Goal: Task Accomplishment & Management: Manage account settings

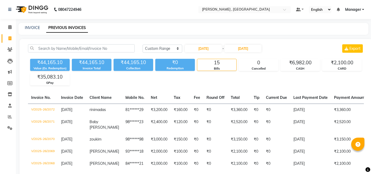
select select "range"
click at [35, 27] on link "INVOICE" at bounding box center [32, 27] width 15 height 5
select select "service"
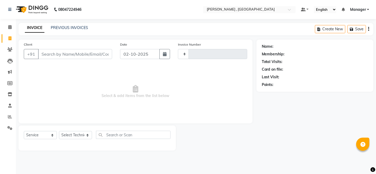
type input "2085"
select select "4283"
click at [84, 139] on select "Select Technician" at bounding box center [75, 135] width 33 height 8
click at [85, 135] on select "Select Technician" at bounding box center [75, 135] width 33 height 8
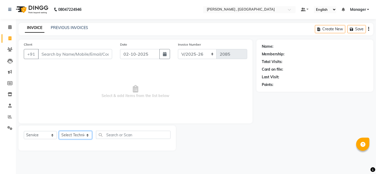
click at [89, 134] on select "Select Technician [PERSON_NAME] [PERSON_NAME] Manager [PERSON_NAME] Thangpi [PE…" at bounding box center [75, 135] width 33 height 8
select select "23268"
click at [59, 131] on select "Select Technician [PERSON_NAME] [PERSON_NAME] Manager [PERSON_NAME] Thangpi [PE…" at bounding box center [75, 135] width 33 height 8
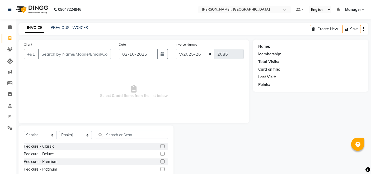
click at [77, 113] on span "Select & add items from the list below" at bounding box center [134, 92] width 220 height 53
click at [115, 135] on input "text" at bounding box center [132, 135] width 72 height 8
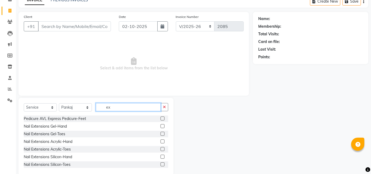
scroll to position [29, 0]
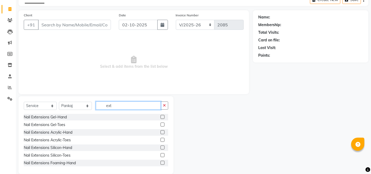
type input "ext"
click at [161, 133] on label at bounding box center [163, 133] width 4 height 4
click at [161, 133] on input "checkbox" at bounding box center [162, 132] width 3 height 3
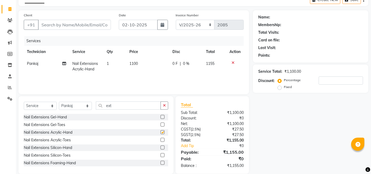
checkbox input "false"
click at [131, 63] on span "1100" at bounding box center [134, 63] width 8 height 5
select select "23268"
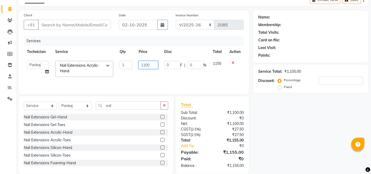
click at [145, 65] on input "1100" at bounding box center [148, 65] width 19 height 8
type input "1000"
click at [121, 104] on input "ext" at bounding box center [128, 106] width 65 height 8
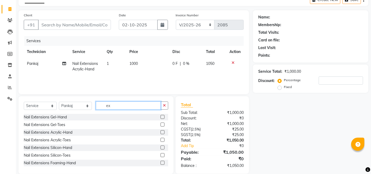
type input "e"
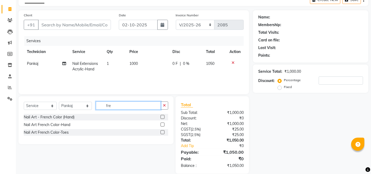
type input "fre"
click at [164, 117] on label at bounding box center [163, 117] width 4 height 4
click at [164, 117] on input "checkbox" at bounding box center [162, 117] width 3 height 3
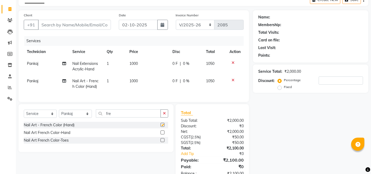
checkbox input "false"
click at [139, 82] on td "1000" at bounding box center [148, 83] width 43 height 17
select select "23268"
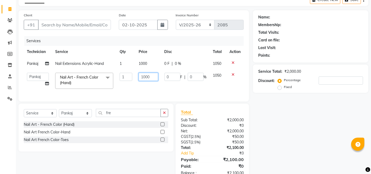
click at [150, 78] on input "1000" at bounding box center [148, 77] width 19 height 8
type input "1"
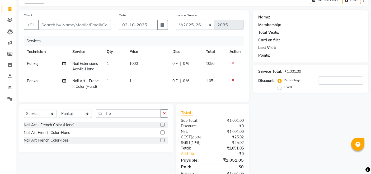
click at [108, 81] on span "1" at bounding box center [108, 81] width 2 height 5
select select "23268"
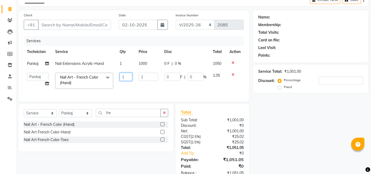
click at [126, 77] on input "1" at bounding box center [126, 77] width 13 height 8
type input "10"
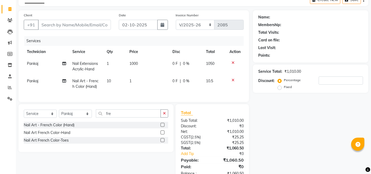
click at [133, 82] on td "1" at bounding box center [148, 83] width 43 height 17
select select "23268"
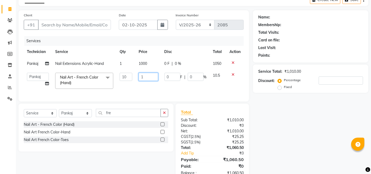
click at [143, 78] on input "1" at bounding box center [148, 77] width 19 height 8
type input "180"
click at [311, 149] on div "Name: Membership: Total Visits: Card on file: Last Visit: Points: Service Total…" at bounding box center [312, 95] width 119 height 171
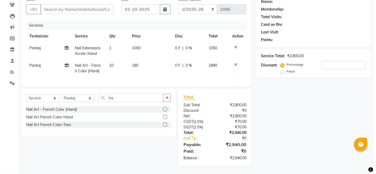
scroll to position [0, 0]
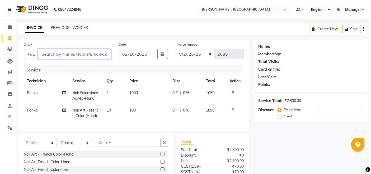
click at [94, 55] on input "Client" at bounding box center [74, 54] width 73 height 10
click at [103, 52] on input "Client" at bounding box center [74, 54] width 73 height 10
type input "7"
type input "0"
type input "7663912130"
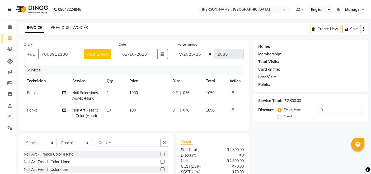
click at [108, 56] on button "Add Client" at bounding box center [97, 54] width 27 height 10
select select "21"
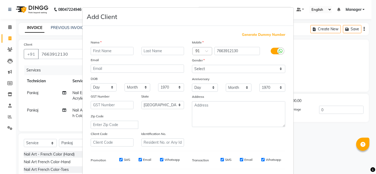
click at [103, 52] on input "text" at bounding box center [112, 51] width 43 height 8
type input "[PERSON_NAME]"
click at [234, 68] on select "Select [DEMOGRAPHIC_DATA] [DEMOGRAPHIC_DATA] Other Prefer Not To Say" at bounding box center [238, 69] width 93 height 8
select select "[DEMOGRAPHIC_DATA]"
click at [192, 65] on select "Select [DEMOGRAPHIC_DATA] [DEMOGRAPHIC_DATA] Other Prefer Not To Say" at bounding box center [238, 69] width 93 height 8
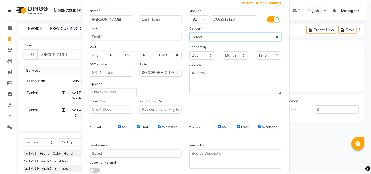
scroll to position [68, 0]
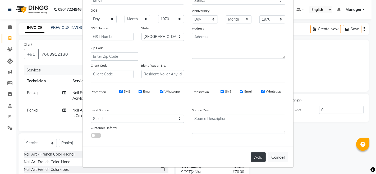
click at [251, 156] on button "Add" at bounding box center [258, 158] width 15 height 10
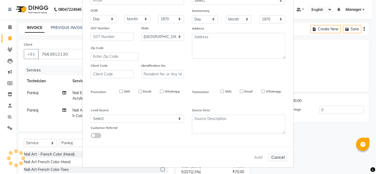
type input "76******30"
select select
select select "null"
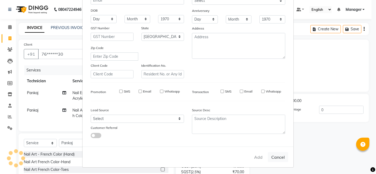
select select
checkbox input "false"
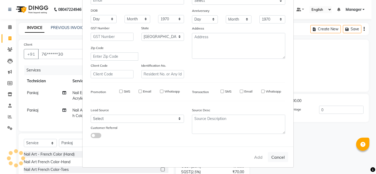
checkbox input "false"
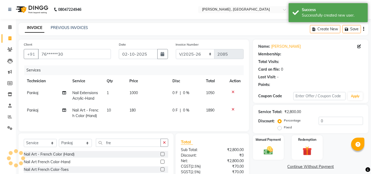
select select "1: Object"
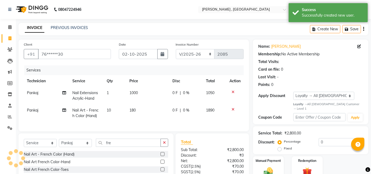
scroll to position [49, 0]
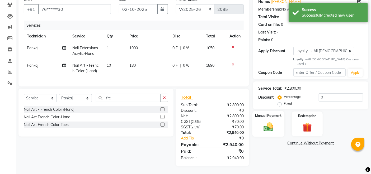
click at [271, 122] on img at bounding box center [269, 127] width 16 height 11
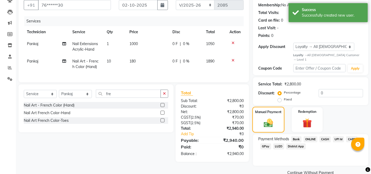
scroll to position [55, 0]
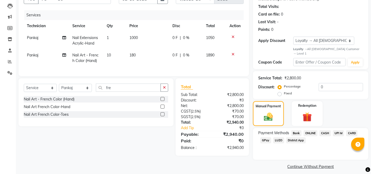
click at [327, 131] on span "CASH" at bounding box center [325, 134] width 11 height 6
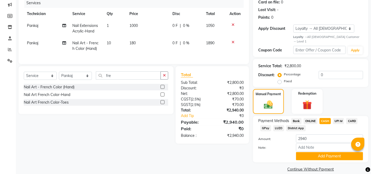
scroll to position [70, 0]
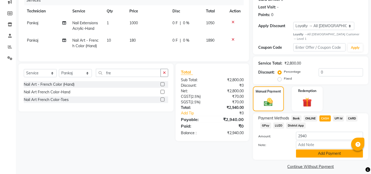
click at [332, 150] on button "Add Payment" at bounding box center [329, 154] width 67 height 8
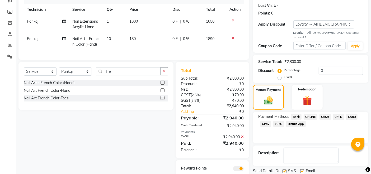
scroll to position [94, 0]
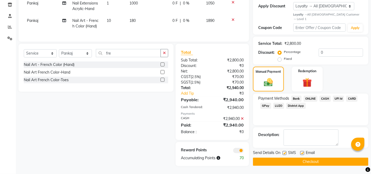
click at [332, 158] on button "Checkout" at bounding box center [310, 162] width 115 height 8
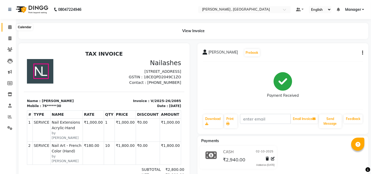
click at [8, 27] on icon at bounding box center [9, 27] width 3 height 4
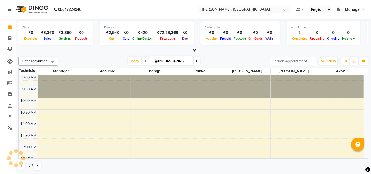
scroll to position [93, 0]
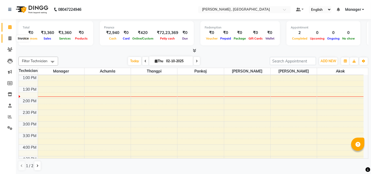
click at [11, 39] on icon at bounding box center [9, 38] width 3 height 4
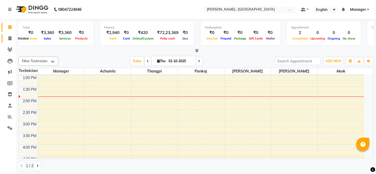
select select "service"
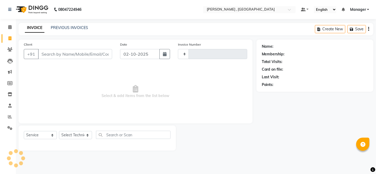
type input "2086"
select select "4283"
click at [87, 134] on select "Select Technician [PERSON_NAME] [PERSON_NAME] Manager [PERSON_NAME] Thangpi [PE…" at bounding box center [75, 135] width 33 height 8
select select "23266"
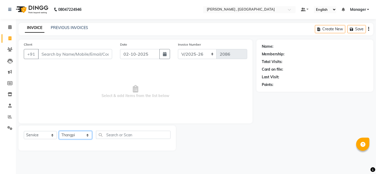
click at [59, 131] on select "Select Technician [PERSON_NAME] [PERSON_NAME] Manager [PERSON_NAME] Thangpi [PE…" at bounding box center [75, 135] width 33 height 8
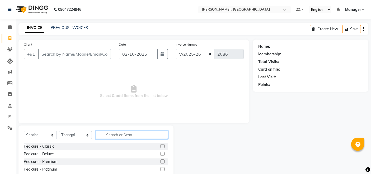
click at [113, 134] on input "text" at bounding box center [132, 135] width 72 height 8
type input "ext"
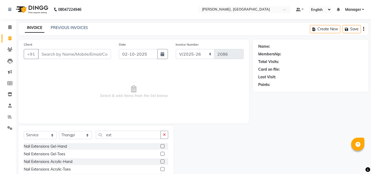
click at [161, 161] on label at bounding box center [163, 162] width 4 height 4
click at [161, 161] on input "checkbox" at bounding box center [162, 161] width 3 height 3
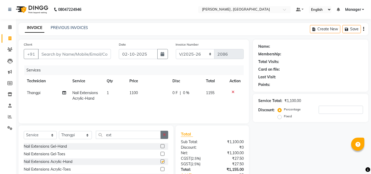
checkbox input "false"
click at [165, 133] on icon "button" at bounding box center [164, 135] width 3 height 4
click at [137, 86] on th "Price" at bounding box center [148, 81] width 43 height 12
click at [136, 94] on span "1100" at bounding box center [134, 93] width 8 height 5
select select "23266"
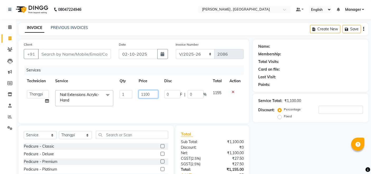
click at [145, 94] on input "1100" at bounding box center [148, 94] width 19 height 8
type input "1000"
click at [257, 140] on div "Name: Membership: Total Visits: Card on file: Last Visit: Points: Service Total…" at bounding box center [312, 122] width 119 height 164
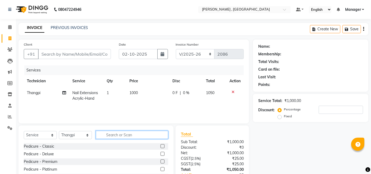
click at [132, 138] on input "text" at bounding box center [132, 135] width 72 height 8
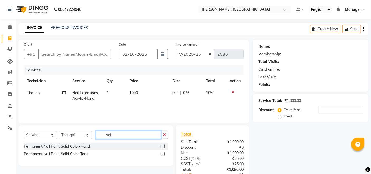
type input "sol"
click at [163, 145] on label at bounding box center [163, 147] width 4 height 4
click at [163, 145] on input "checkbox" at bounding box center [162, 146] width 3 height 3
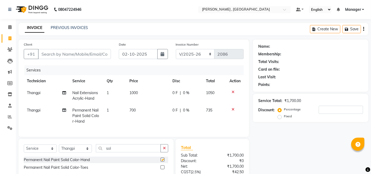
checkbox input "false"
click at [90, 53] on input "Client" at bounding box center [74, 54] width 73 height 10
type input "9"
type input "0"
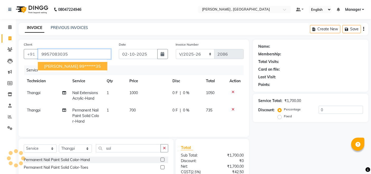
type input "9957083035"
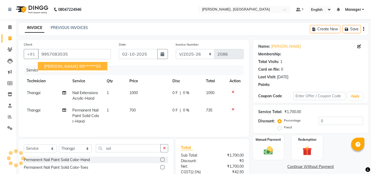
select select "1: Object"
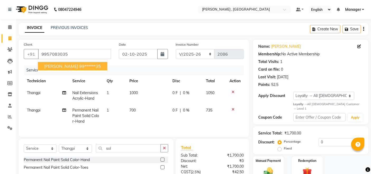
click at [103, 66] on button "[PERSON_NAME] 99******35" at bounding box center [73, 66] width 70 height 8
type input "99******35"
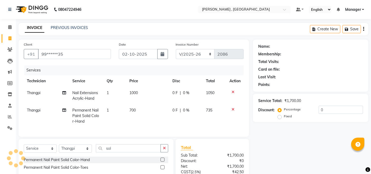
select select "1: Object"
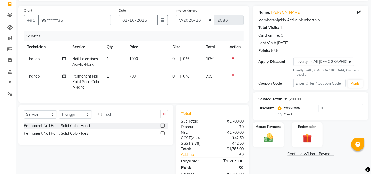
scroll to position [55, 0]
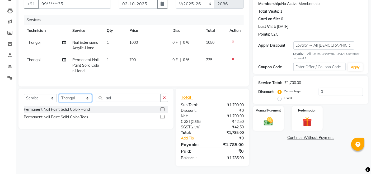
click at [70, 96] on select "Select Technician [PERSON_NAME] [PERSON_NAME] Manager [PERSON_NAME] Thangpi [PE…" at bounding box center [75, 98] width 33 height 8
select select "23265"
click at [59, 94] on select "Select Technician [PERSON_NAME] [PERSON_NAME] Manager [PERSON_NAME] Thangpi [PE…" at bounding box center [75, 98] width 33 height 8
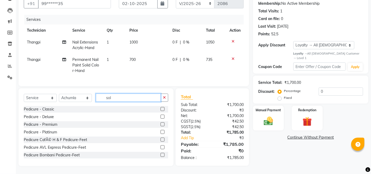
click at [142, 98] on input "sol" at bounding box center [128, 98] width 65 height 8
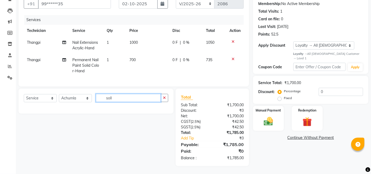
type input "sol"
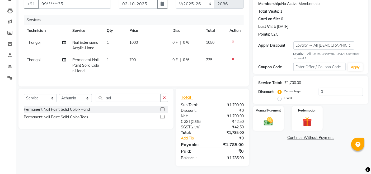
click at [165, 108] on div at bounding box center [165, 110] width 8 height 7
click at [164, 109] on label at bounding box center [163, 110] width 4 height 4
click at [164, 109] on input "checkbox" at bounding box center [162, 109] width 3 height 3
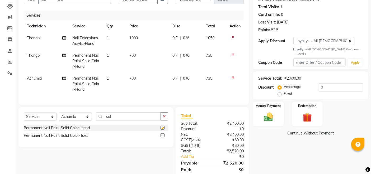
checkbox input "false"
click at [122, 121] on input "sol" at bounding box center [128, 117] width 65 height 8
type input "s"
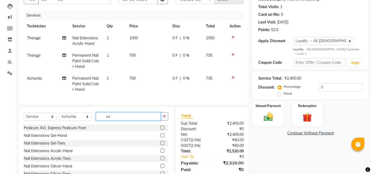
type input "ex"
click at [161, 153] on label at bounding box center [163, 151] width 4 height 4
click at [161, 153] on input "checkbox" at bounding box center [162, 151] width 3 height 3
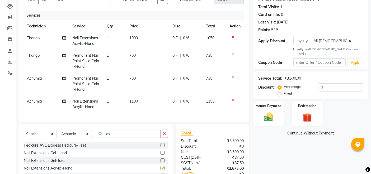
checkbox input "false"
click at [137, 104] on td "1100" at bounding box center [148, 104] width 43 height 17
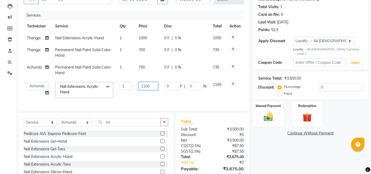
click at [145, 83] on input "1100" at bounding box center [148, 86] width 19 height 8
type input "1000"
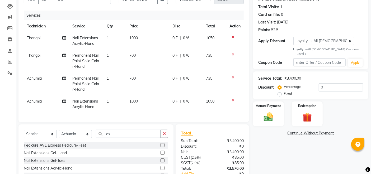
click at [277, 151] on div "Name: [PERSON_NAME] Membership: No Active Membership Total Visits: 1 Card on fi…" at bounding box center [312, 94] width 119 height 218
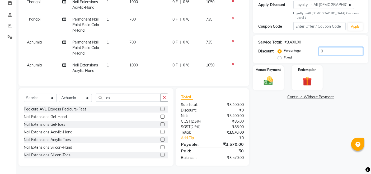
click at [341, 47] on input "0" at bounding box center [341, 51] width 44 height 8
type input "5"
click at [347, 47] on input "number" at bounding box center [341, 51] width 44 height 8
type input "5"
type input "4"
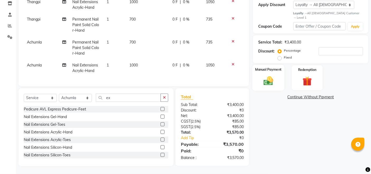
click at [274, 76] on img at bounding box center [269, 81] width 16 height 11
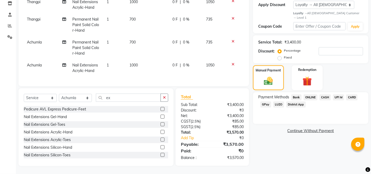
click at [327, 95] on span "CASH" at bounding box center [325, 98] width 11 height 6
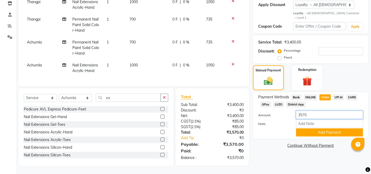
click at [326, 111] on input "3570" at bounding box center [329, 115] width 67 height 8
type input "3500"
click at [334, 129] on button "Add Payment" at bounding box center [329, 133] width 67 height 8
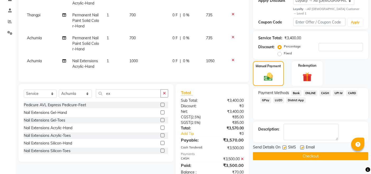
click at [267, 98] on span "GPay" at bounding box center [266, 101] width 11 height 6
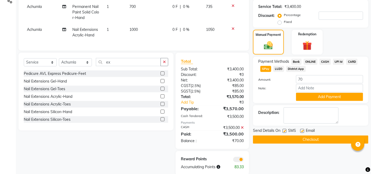
scroll to position [140, 0]
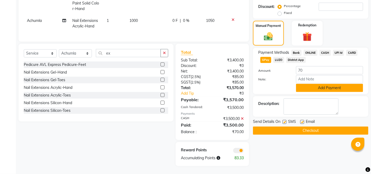
click at [336, 84] on button "Add Payment" at bounding box center [329, 88] width 67 height 8
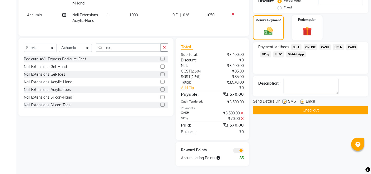
scroll to position [146, 0]
click at [330, 107] on button "Checkout" at bounding box center [310, 111] width 115 height 8
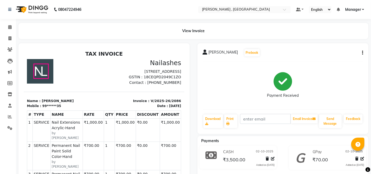
click at [162, 14] on nav "08047224946 Select Location × Nailashes , Guwahati Default Panel My Panel Engli…" at bounding box center [185, 9] width 371 height 19
click at [10, 116] on icon at bounding box center [10, 117] width 4 height 4
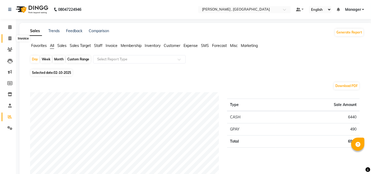
click at [7, 37] on span at bounding box center [9, 39] width 9 height 6
select select "service"
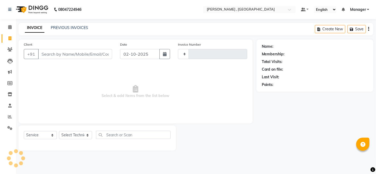
type input "2087"
select select "4283"
click at [73, 53] on input "Client" at bounding box center [75, 54] width 74 height 10
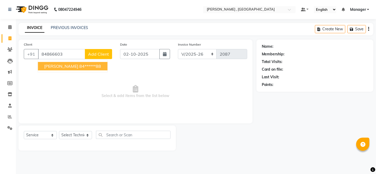
click at [79, 66] on ngb-highlight "84******88" at bounding box center [90, 66] width 22 height 5
type input "84******88"
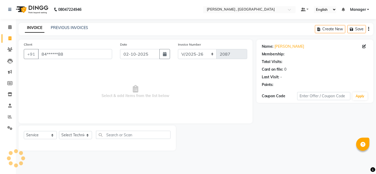
select select "1: Object"
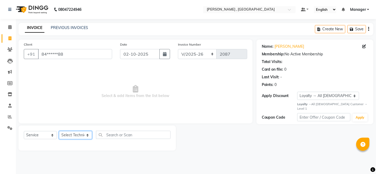
click at [76, 136] on select "Select Technician [PERSON_NAME] [PERSON_NAME] Manager [PERSON_NAME] Thangpi [PE…" at bounding box center [75, 135] width 33 height 8
select select "23268"
click at [59, 131] on select "Select Technician [PERSON_NAME] [PERSON_NAME] Manager [PERSON_NAME] Thangpi [PE…" at bounding box center [75, 135] width 33 height 8
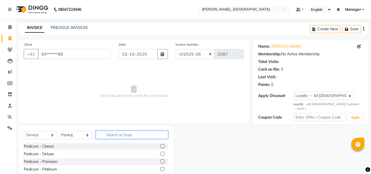
click at [140, 134] on input "text" at bounding box center [132, 135] width 72 height 8
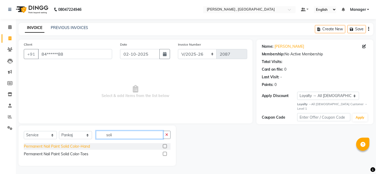
type input "soli"
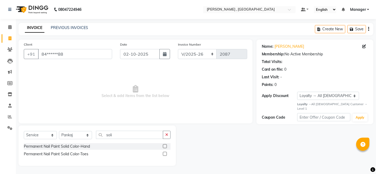
drag, startPoint x: 88, startPoint y: 146, endPoint x: 123, endPoint y: 146, distance: 34.4
click at [94, 146] on div "Permanent Nail Paint Solid Color-Hand" at bounding box center [97, 146] width 147 height 7
click at [59, 147] on div "Permanent Nail Paint Solid Color-Hand" at bounding box center [57, 147] width 66 height 6
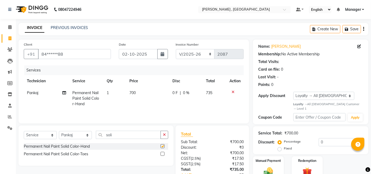
checkbox input "false"
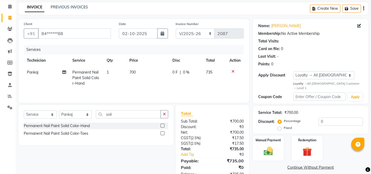
scroll to position [37, 0]
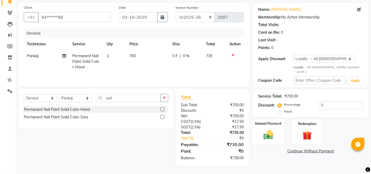
click at [276, 130] on img at bounding box center [269, 135] width 16 height 11
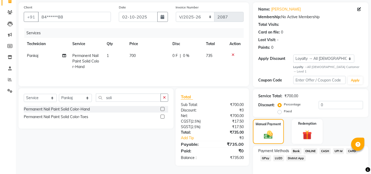
click at [266, 156] on span "GPay" at bounding box center [266, 159] width 11 height 6
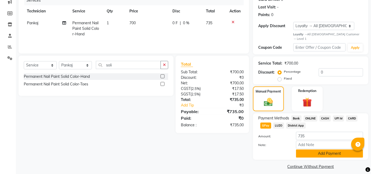
click at [328, 151] on button "Add Payment" at bounding box center [329, 154] width 67 height 8
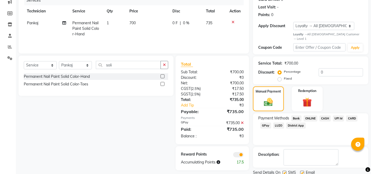
scroll to position [85, 0]
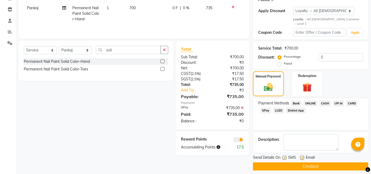
click at [327, 163] on button "Checkout" at bounding box center [310, 167] width 115 height 8
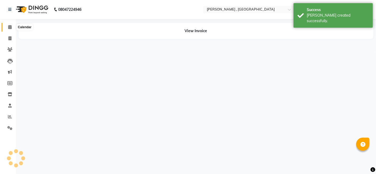
click at [9, 26] on icon at bounding box center [9, 27] width 3 height 4
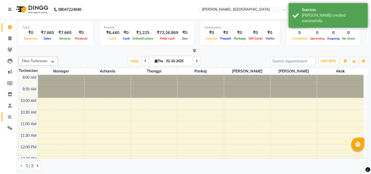
click at [4, 118] on link "Reports" at bounding box center [8, 117] width 13 height 9
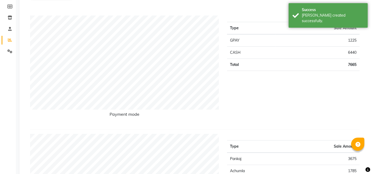
scroll to position [29, 0]
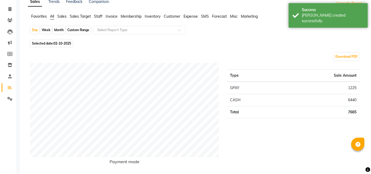
click at [58, 28] on div "Month" at bounding box center [59, 29] width 12 height 7
select select "10"
select select "2025"
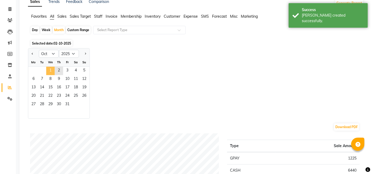
click at [52, 69] on span "1" at bounding box center [50, 71] width 8 height 8
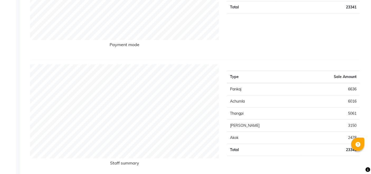
scroll to position [0, 0]
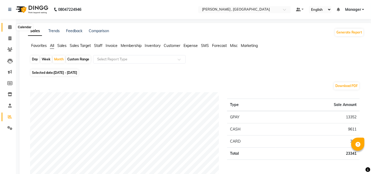
click at [11, 28] on icon at bounding box center [9, 27] width 3 height 4
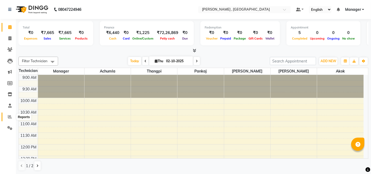
click at [8, 118] on icon at bounding box center [10, 117] width 4 height 4
